Goal: Information Seeking & Learning: Learn about a topic

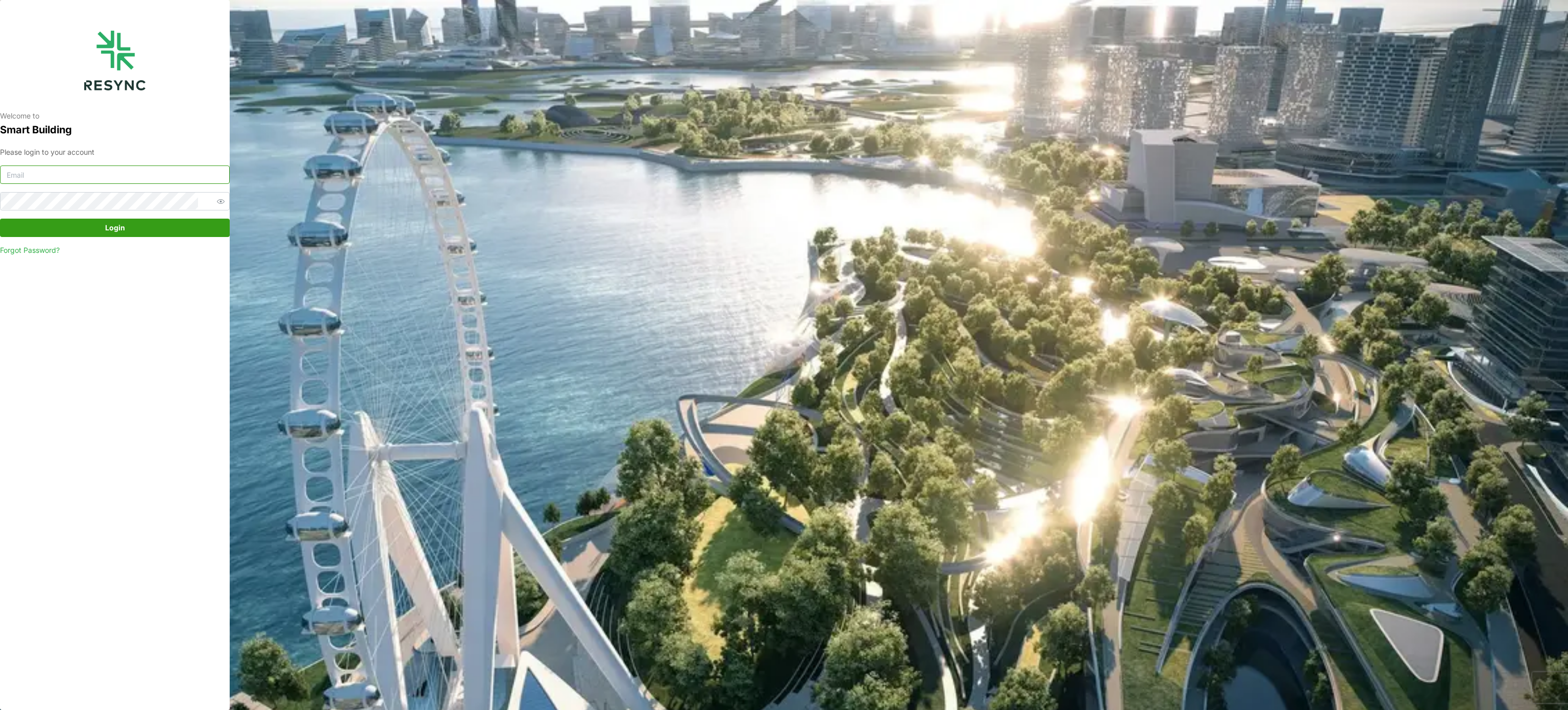
type input "[PERSON_NAME][EMAIL_ADDRESS][PERSON_NAME][DOMAIN_NAME]"
click at [130, 230] on span "Login" at bounding box center [114, 228] width 210 height 18
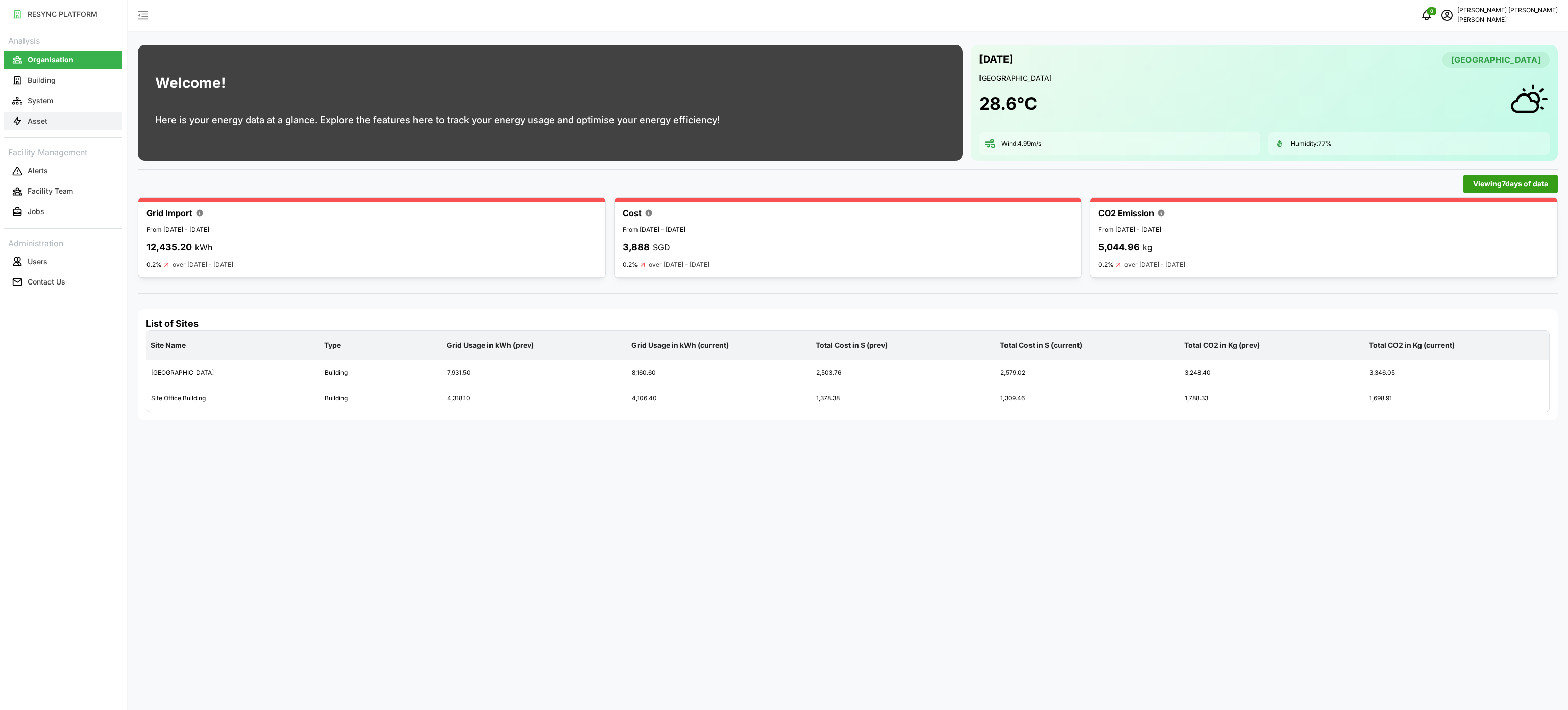
click at [30, 112] on button "Asset" at bounding box center [63, 121] width 119 height 18
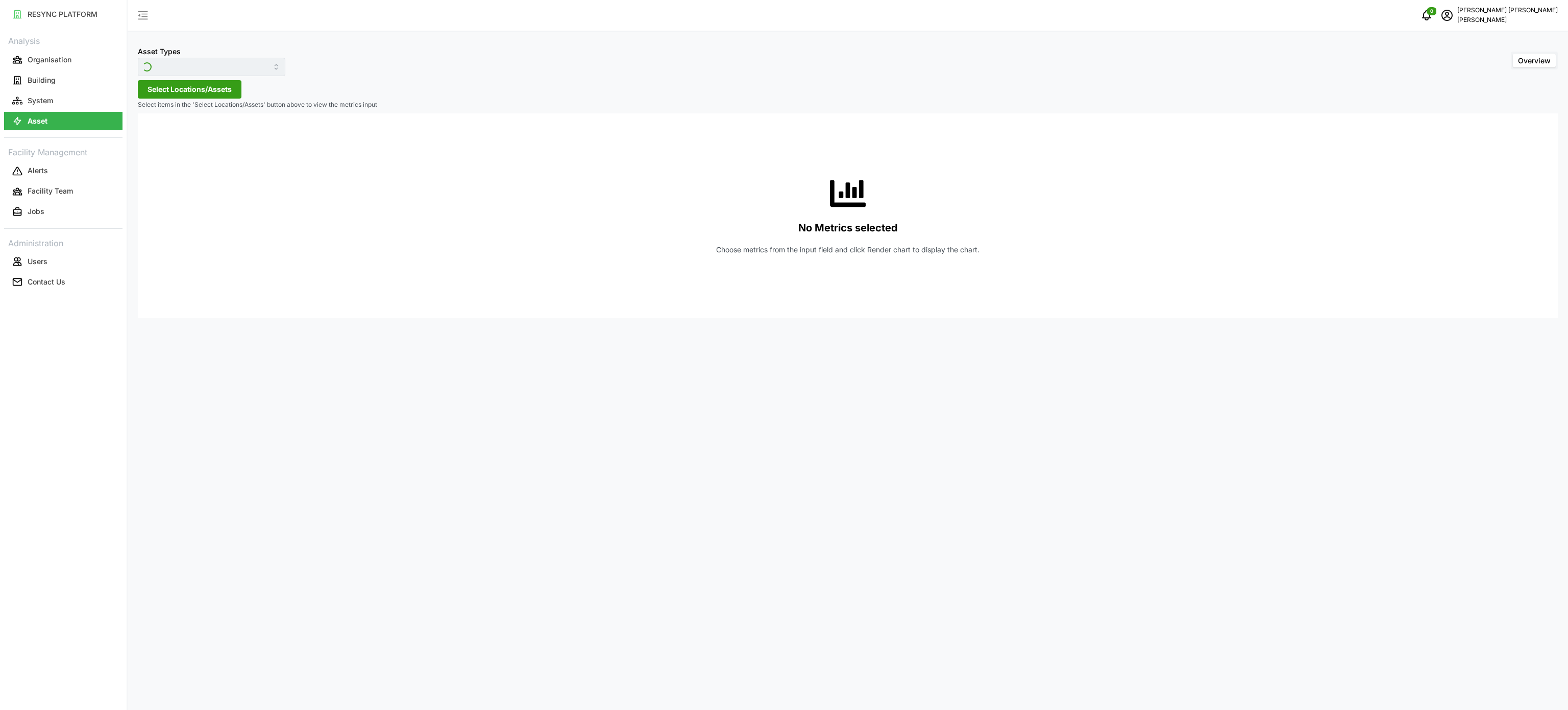
click at [274, 62] on div "Asset Types Overview" at bounding box center [847, 60] width 1420 height 31
click at [265, 66] on input "Asset Types" at bounding box center [211, 67] width 147 height 18
click at [202, 123] on div "Electrical Meter" at bounding box center [205, 125] width 128 height 18
type input "Electrical Meter"
click at [208, 97] on button "Select Locations/Assets" at bounding box center [189, 90] width 103 height 18
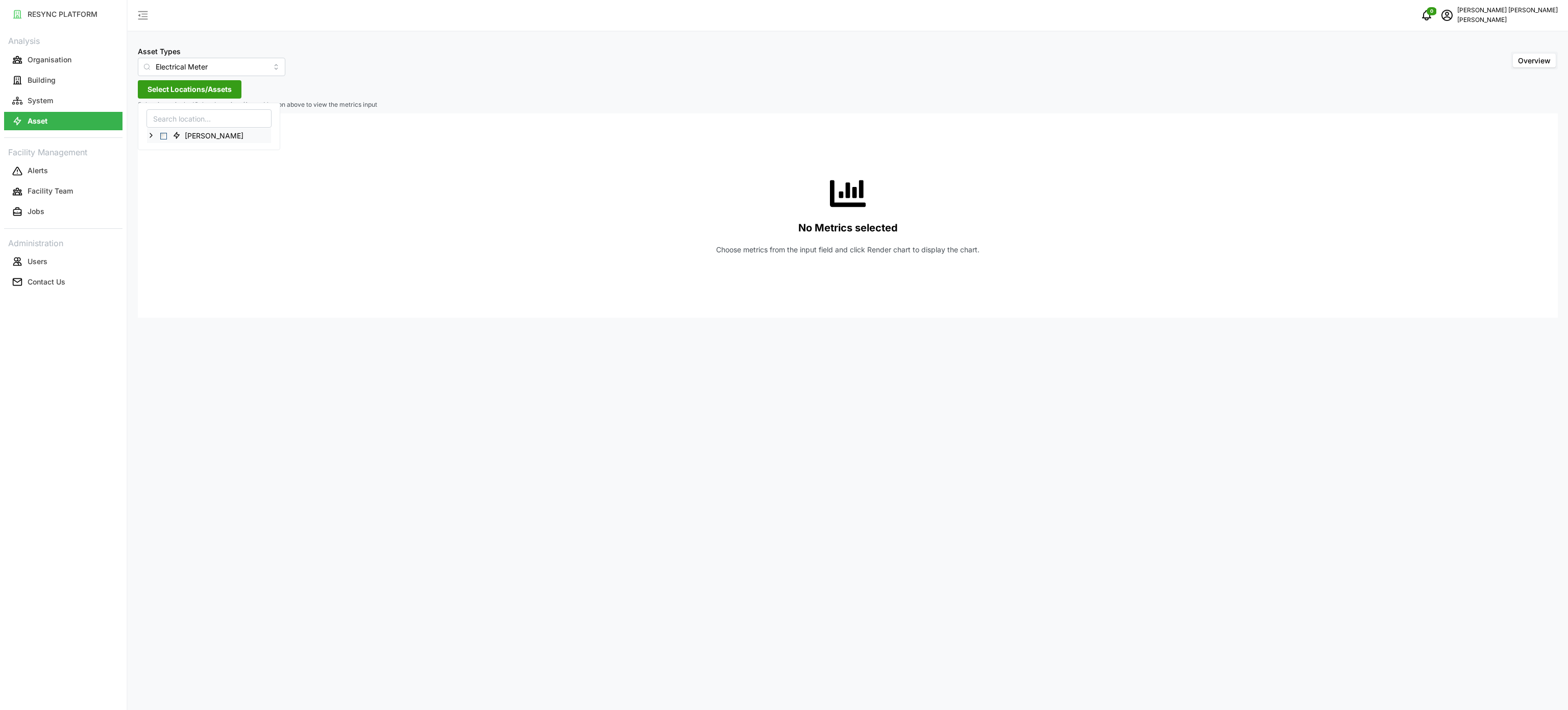
click at [151, 133] on icon at bounding box center [151, 135] width 8 height 8
click at [158, 168] on icon at bounding box center [159, 164] width 8 height 8
click at [166, 181] on icon at bounding box center [167, 179] width 8 height 8
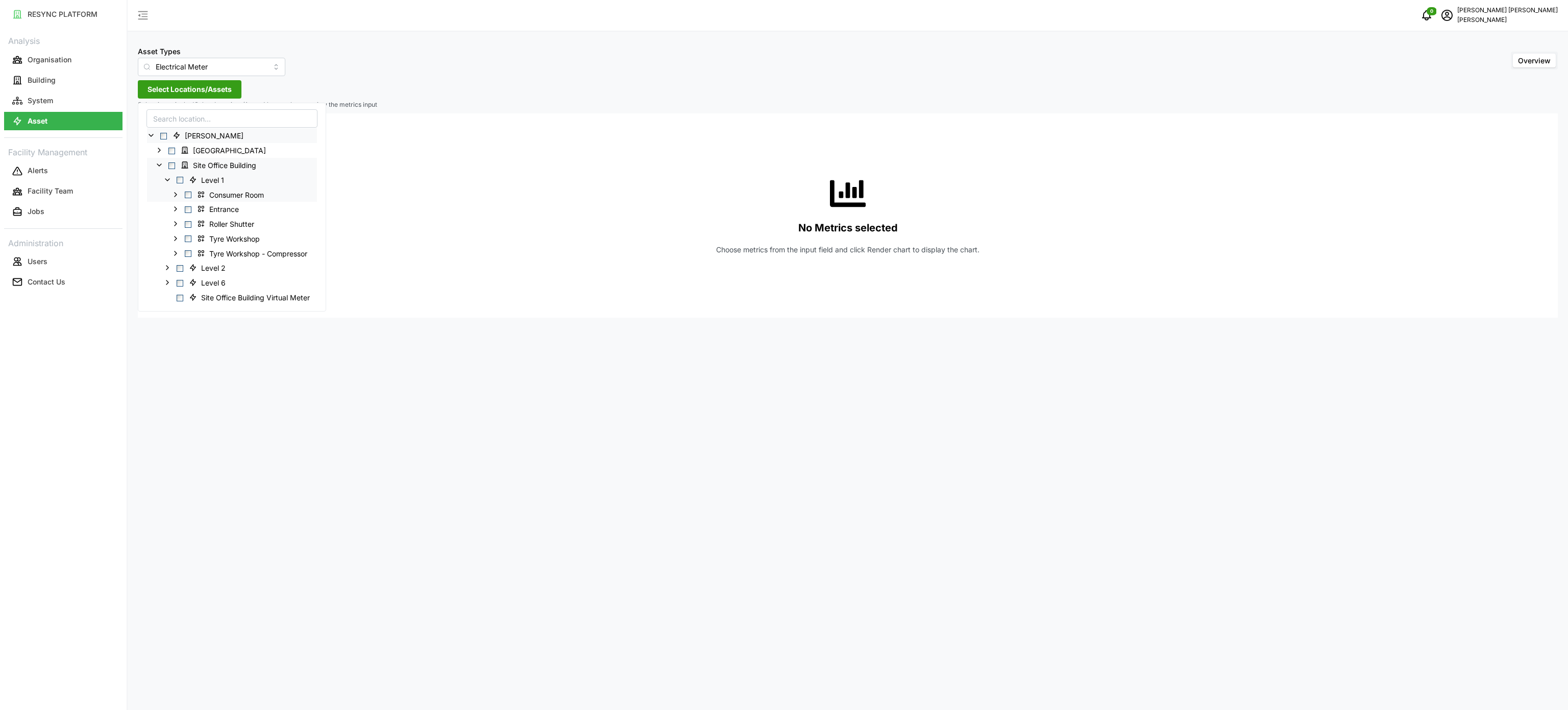
click at [173, 194] on icon at bounding box center [175, 194] width 8 height 8
click at [184, 238] on icon at bounding box center [183, 238] width 8 height 8
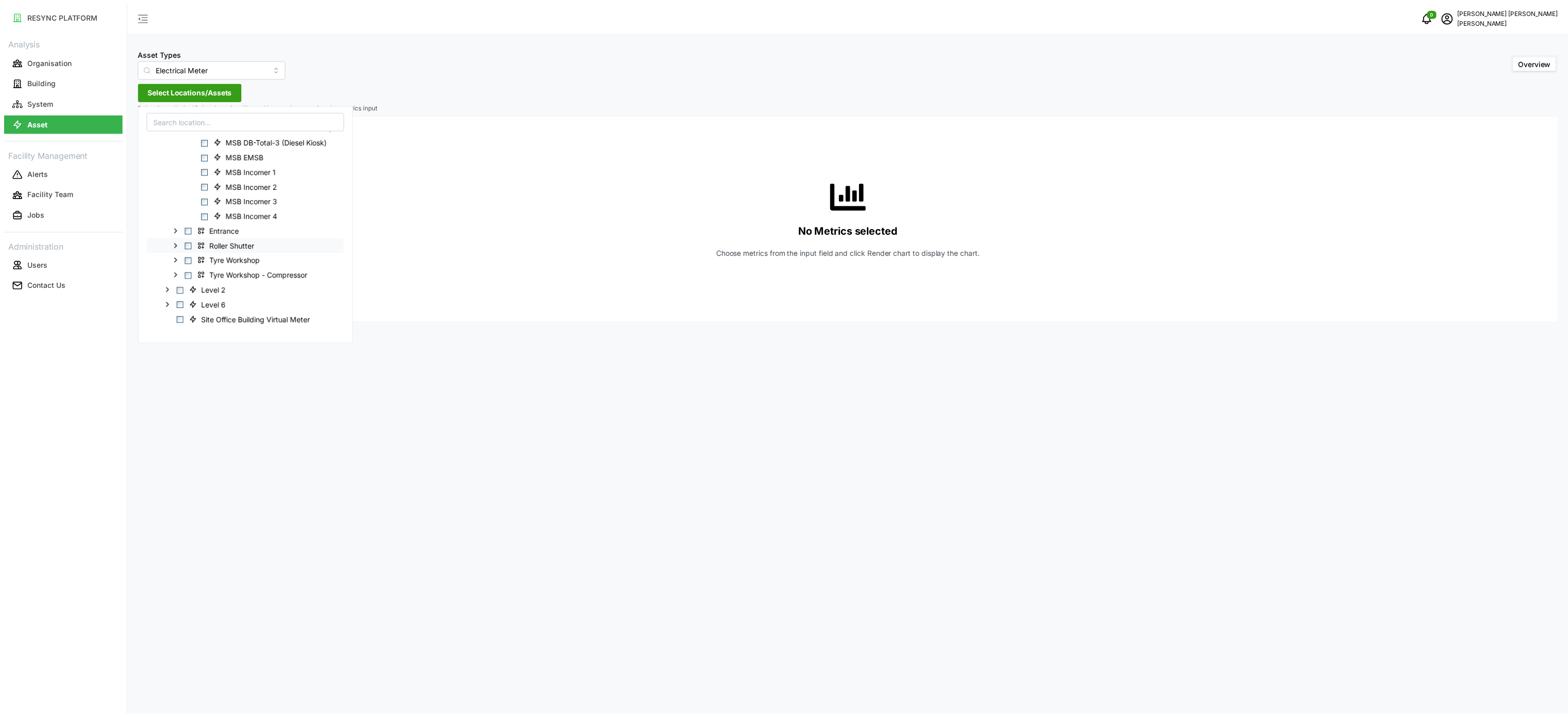
scroll to position [146, 0]
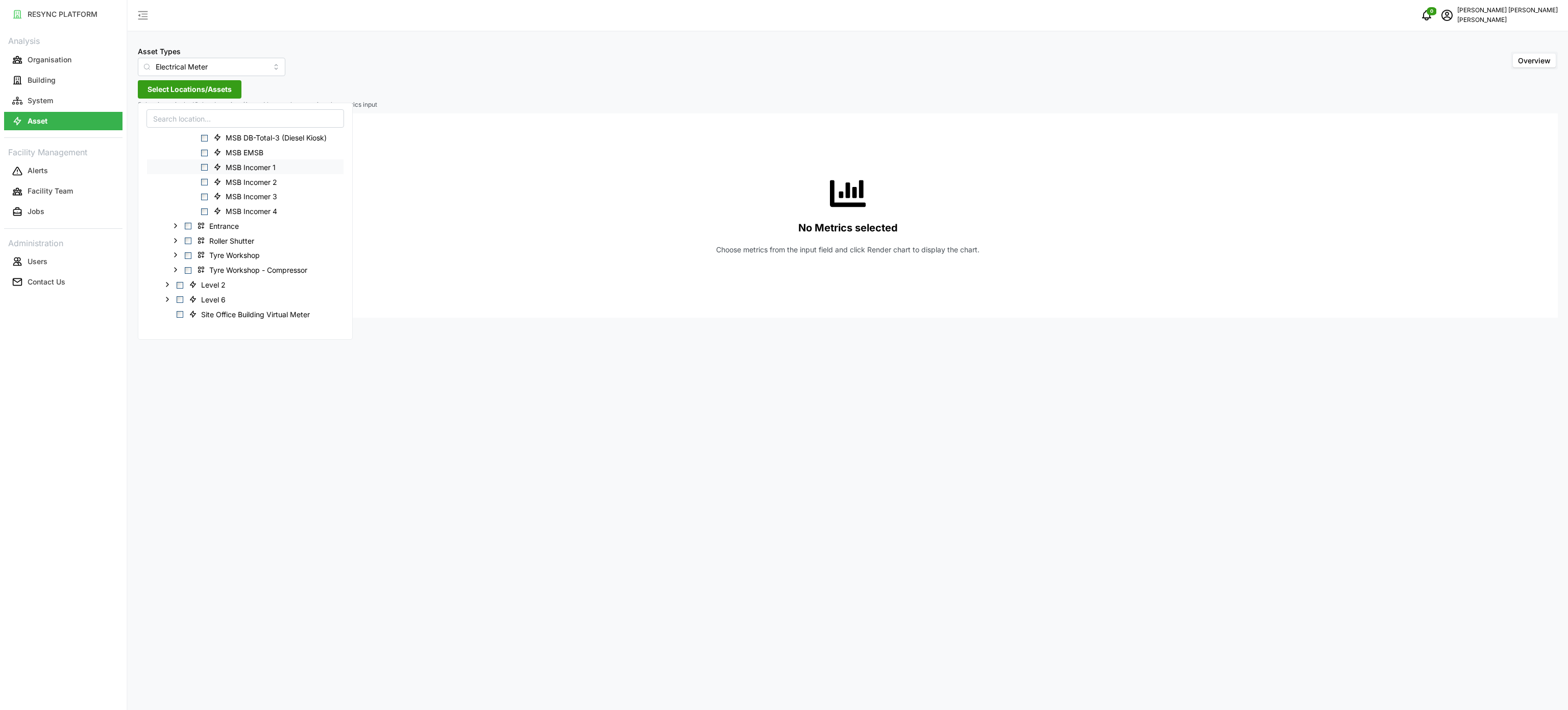
click at [203, 170] on div "MSB Incomer 1" at bounding box center [245, 167] width 197 height 15
click at [205, 169] on span "Select MSB Incomer 1" at bounding box center [204, 167] width 7 height 7
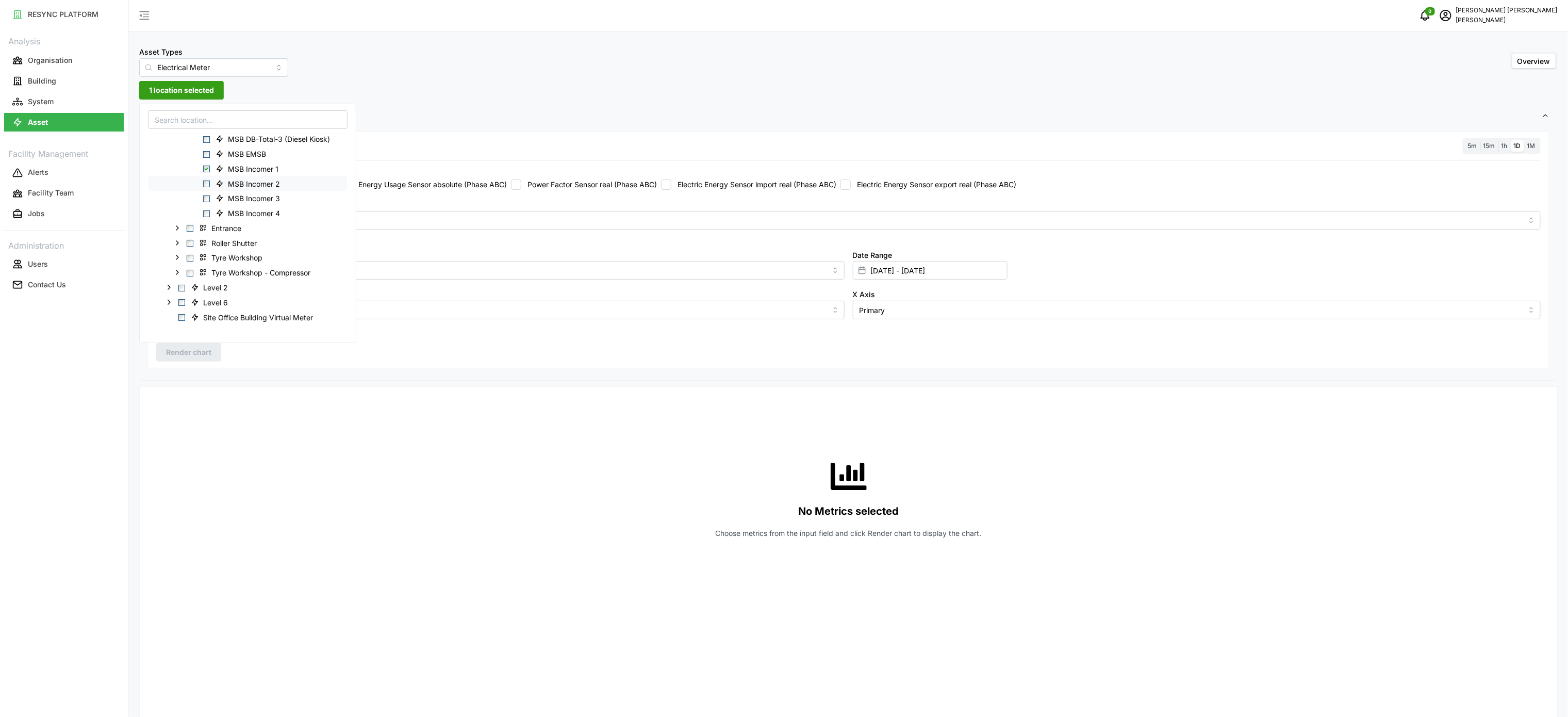
drag, startPoint x: 206, startPoint y: 184, endPoint x: 208, endPoint y: 201, distance: 17.1
click at [207, 184] on span "Select MSB Incomer 2" at bounding box center [206, 183] width 7 height 7
click at [208, 199] on span "Select MSB Incomer 3" at bounding box center [206, 199] width 7 height 7
click at [208, 214] on span "Select MSB Incomer 4" at bounding box center [206, 213] width 7 height 7
click at [487, 405] on div "No Metrics selected Choose metrics from the input field and click Render chart …" at bounding box center [848, 497] width 1384 height 206
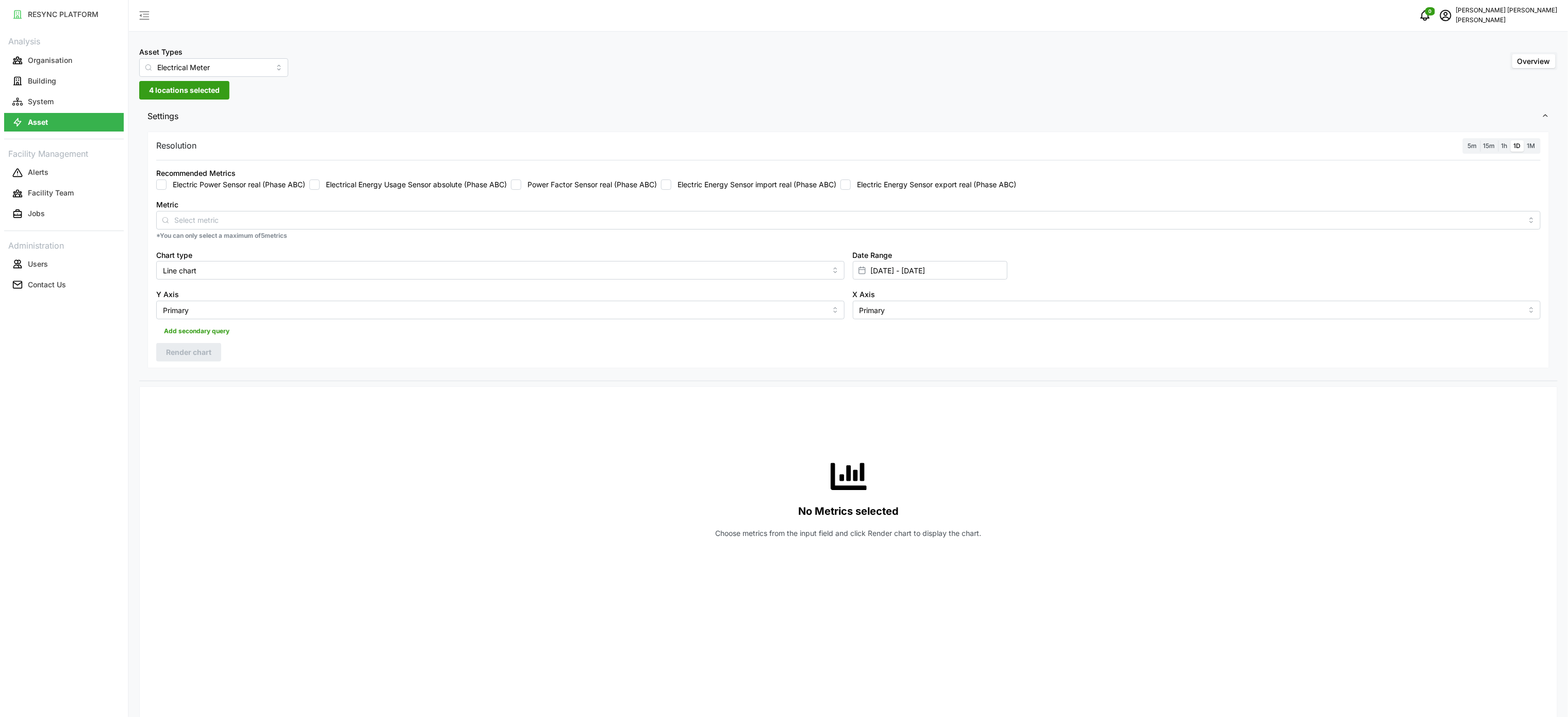
click at [751, 189] on label "Electric Energy Sensor import real (Phase ABC)" at bounding box center [754, 184] width 165 height 10
click at [671, 189] on input "Electric Energy Sensor import real (Phase ABC)" at bounding box center [666, 184] width 10 height 10
checkbox input "true"
click at [901, 267] on input "[DATE] - [DATE]" at bounding box center [930, 270] width 155 height 18
click at [935, 434] on button "25" at bounding box center [932, 432] width 18 height 18
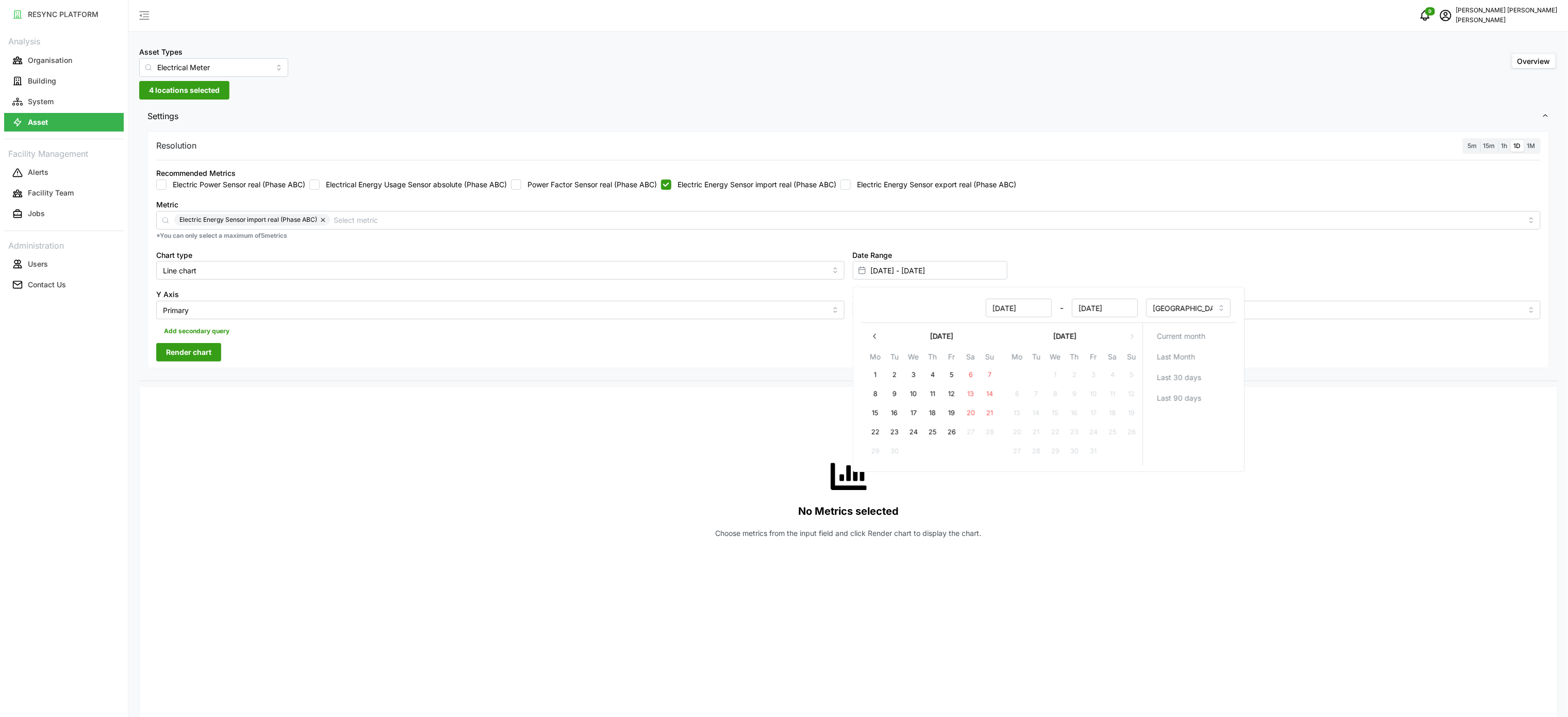
type input "[DATE] - [DATE]"
type input "[DATE]"
click at [935, 433] on button "25" at bounding box center [932, 432] width 18 height 18
type input "[DATE] - [DATE]"
type input "[DATE]"
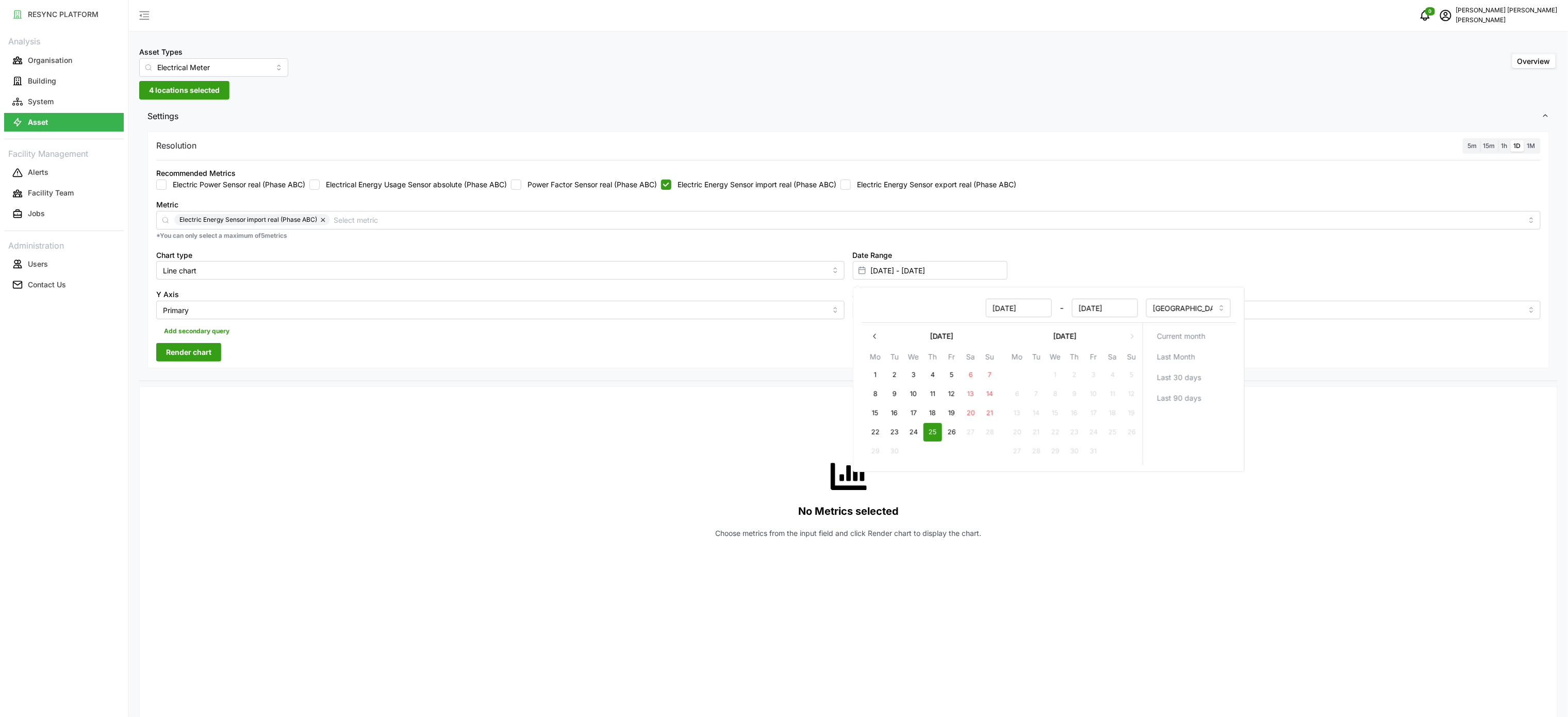
click at [742, 437] on div "No Metrics selected Choose metrics from the input field and click Render chart …" at bounding box center [848, 497] width 1384 height 206
click at [1505, 149] on label "1h" at bounding box center [1505, 146] width 12 height 12
click at [1499, 140] on input "1h" at bounding box center [1499, 140] width 0 height 0
click at [181, 354] on span "Render chart" at bounding box center [189, 352] width 46 height 18
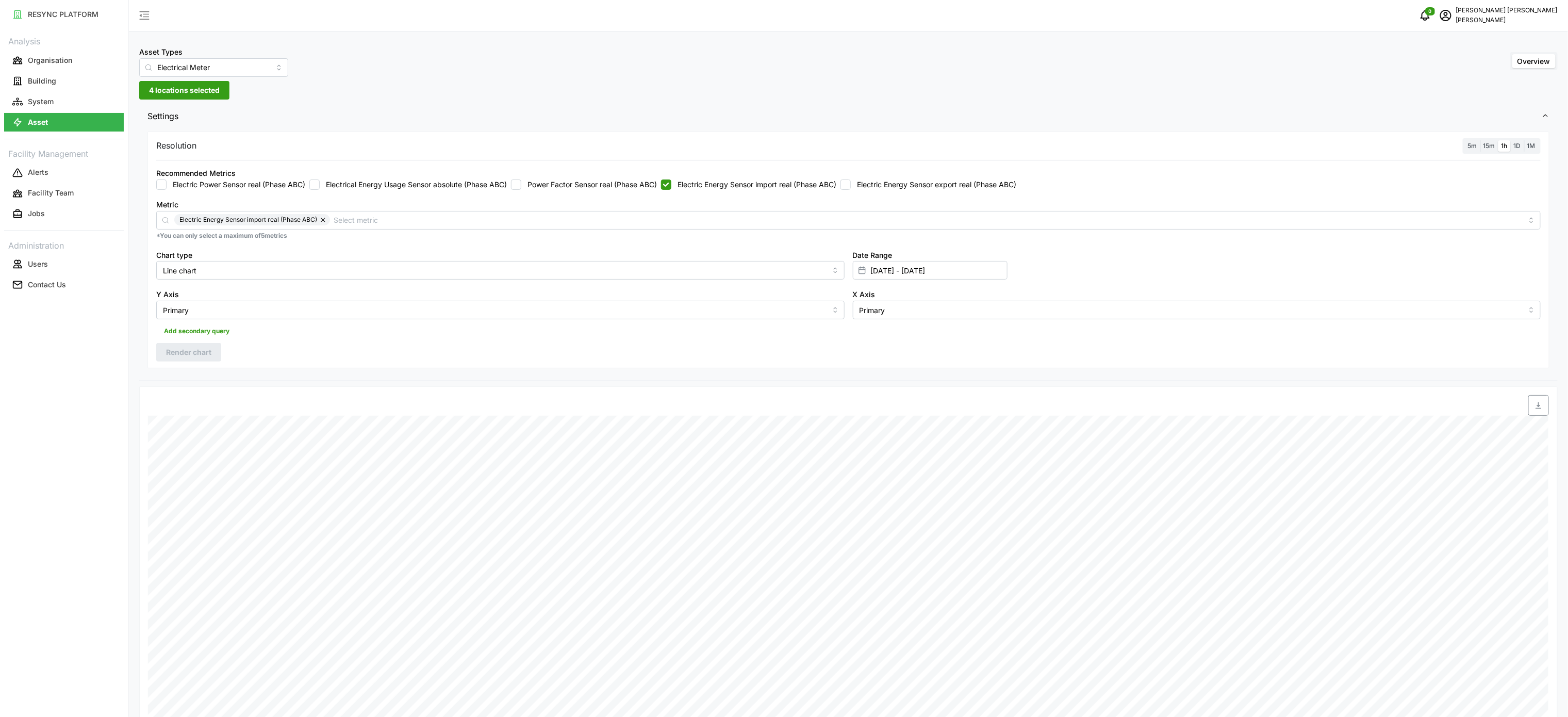
click at [1543, 410] on span "button" at bounding box center [1538, 405] width 20 height 20
click at [809, 339] on div "Add secondary query" at bounding box center [848, 329] width 1384 height 20
drag, startPoint x: 744, startPoint y: 185, endPoint x: 805, endPoint y: 184, distance: 61.0
click at [745, 185] on label "Electric Energy Sensor import real (Phase ABC)" at bounding box center [754, 184] width 165 height 10
click at [667, 186] on input "Electric Energy Sensor import real (Phase ABC)" at bounding box center [666, 184] width 10 height 10
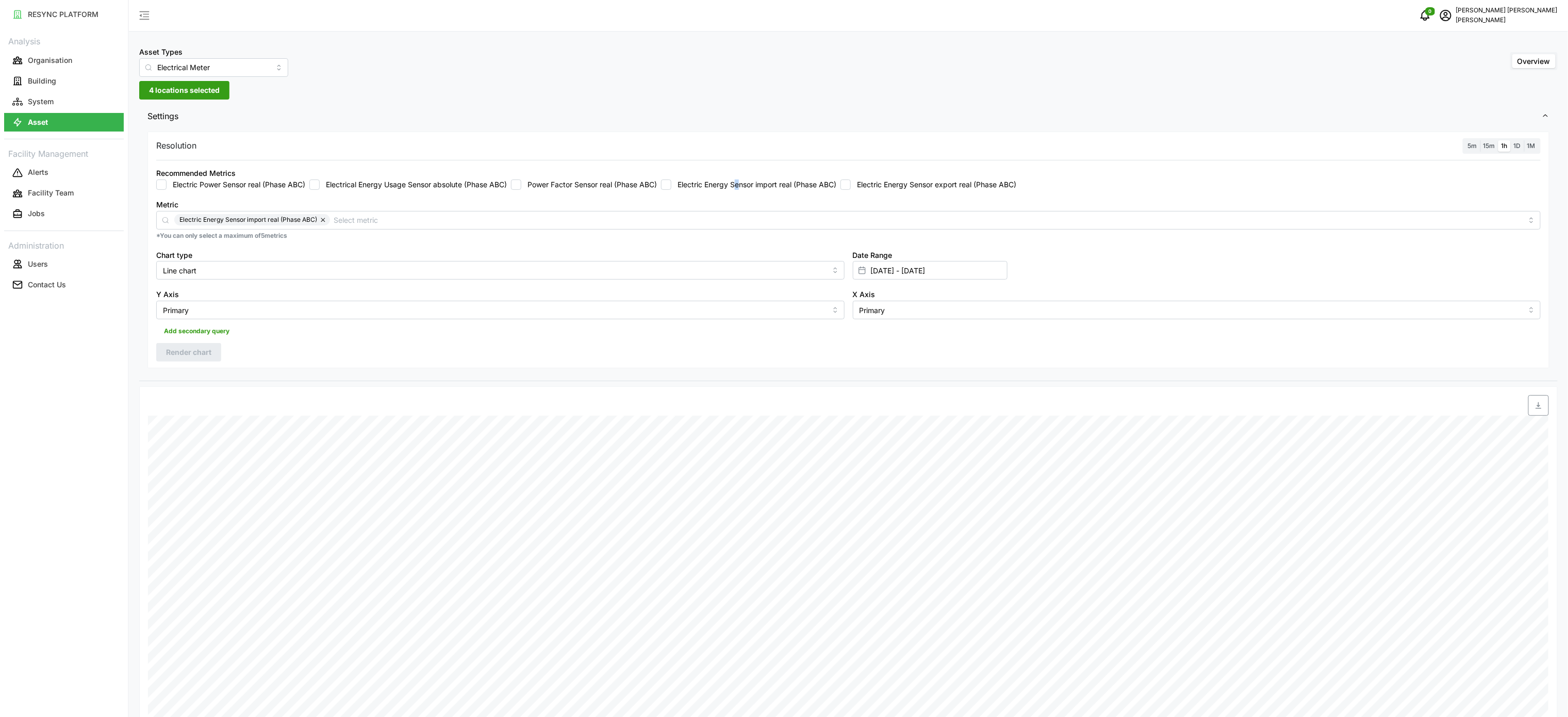
checkbox input "false"
click at [851, 184] on input "Electric Energy Sensor export real (Phase ABC)" at bounding box center [845, 184] width 10 height 10
checkbox input "true"
click at [212, 357] on span "Render chart" at bounding box center [189, 352] width 46 height 18
click at [1544, 413] on span "button" at bounding box center [1538, 405] width 20 height 20
